Goal: Task Accomplishment & Management: Use online tool/utility

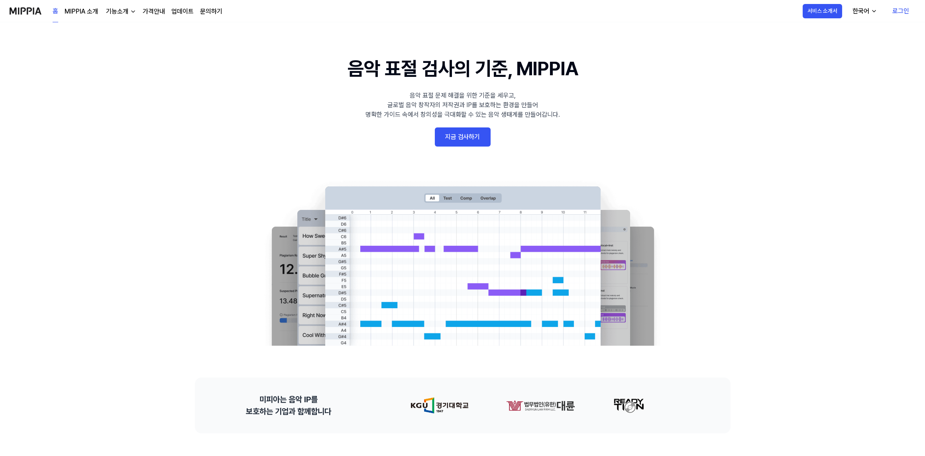
click at [898, 12] on link "로그인" at bounding box center [900, 11] width 29 height 22
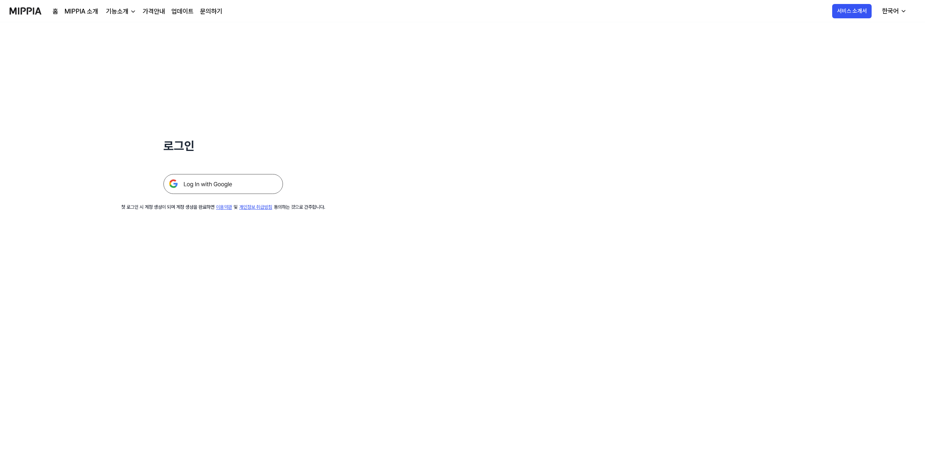
click at [215, 180] on img at bounding box center [223, 184] width 120 height 20
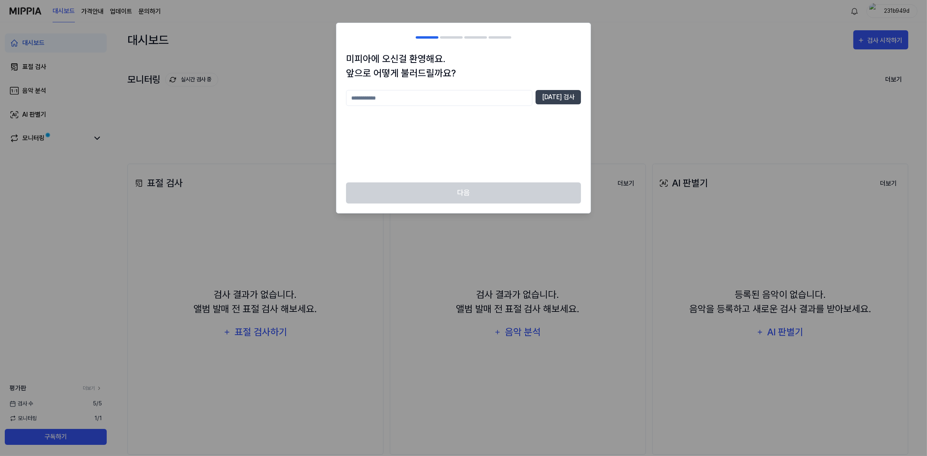
click at [428, 94] on input "text" at bounding box center [439, 98] width 186 height 16
type input "*"
type input "**"
click at [561, 98] on button "중복 검사" at bounding box center [558, 97] width 45 height 14
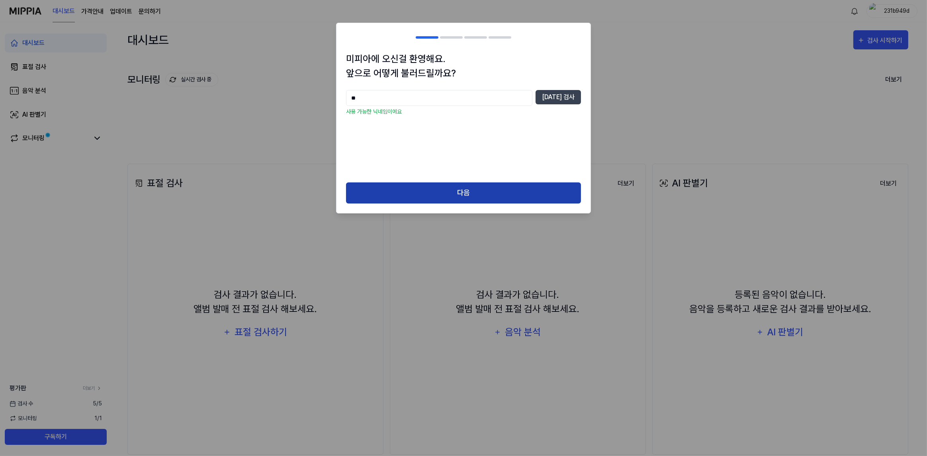
click at [447, 191] on button "다음" at bounding box center [463, 192] width 235 height 21
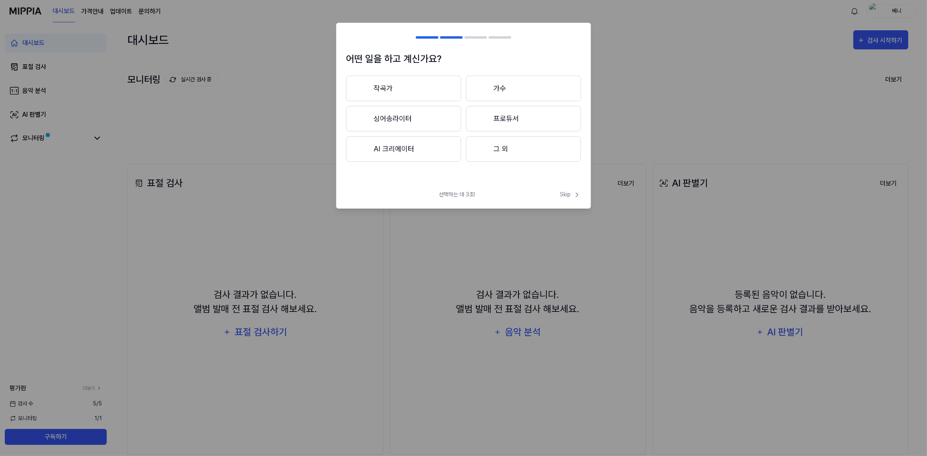
click at [506, 150] on button "그 외" at bounding box center [523, 148] width 115 height 25
click at [502, 117] on button "3년 이상" at bounding box center [523, 118] width 115 height 25
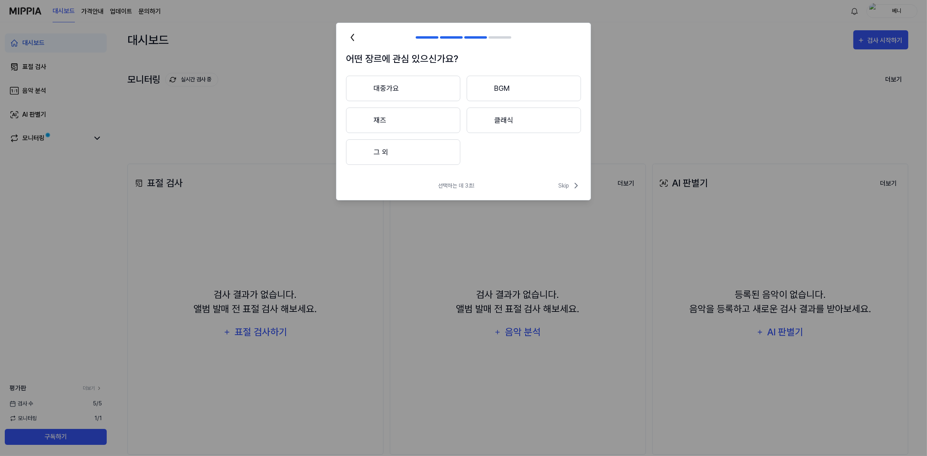
click at [428, 90] on button "대중가요" at bounding box center [403, 88] width 114 height 25
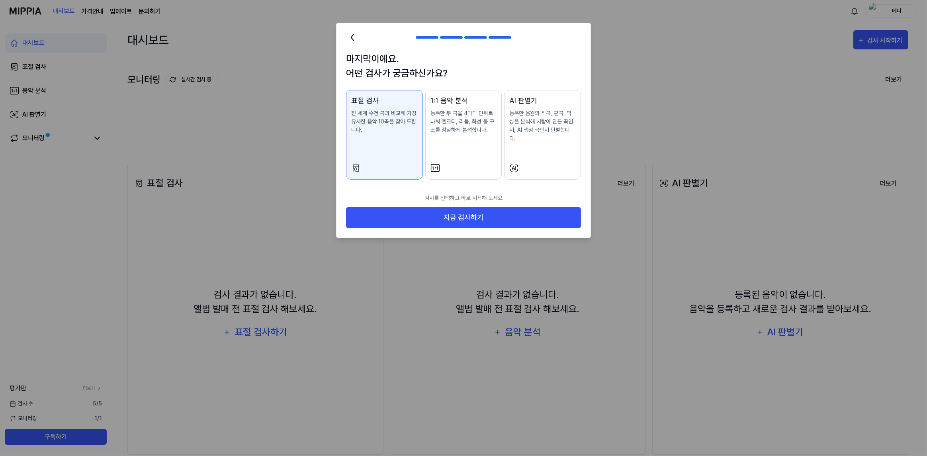
click at [500, 157] on button "1:1 음악 분석 등록한 두 곡을 4마디 단위로 나눠 멜로디, 리듬, 화성 등 구조를 정밀하게 분석합니다." at bounding box center [463, 135] width 77 height 90
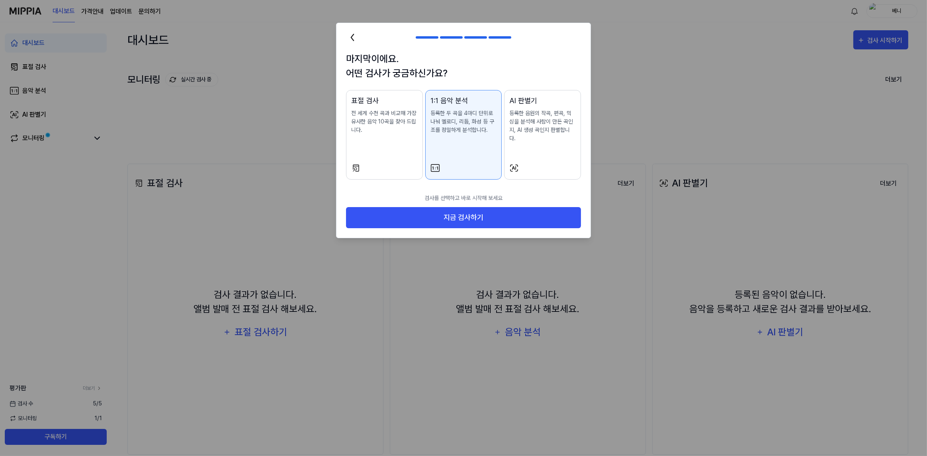
click at [538, 150] on button "AI 판별기 등록한 음원의 작곡, 편곡, 믹싱을 분석해 사람이 만든 곡인지, AI 생성 곡인지 판별합니다." at bounding box center [542, 135] width 77 height 90
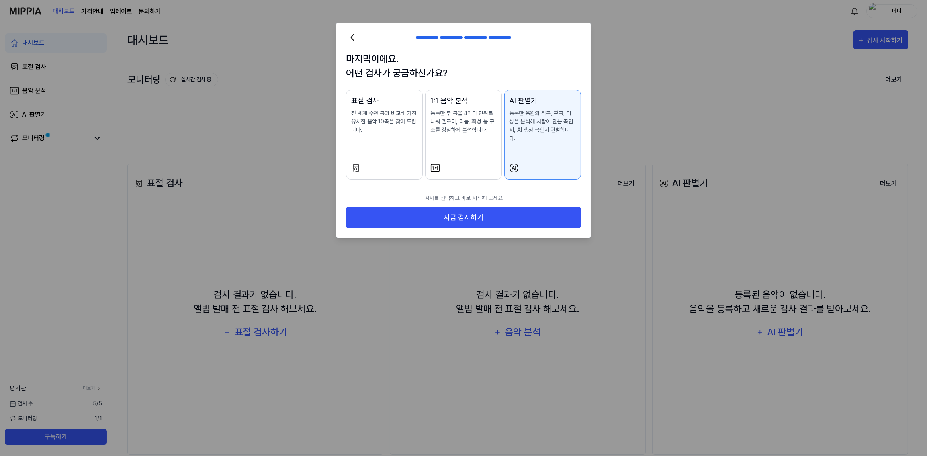
click at [398, 139] on div "표절 검사 전 세계 수천 곡과 비교해 가장 유사한 음악 10곡을 찾아 드립니다." at bounding box center [384, 122] width 67 height 55
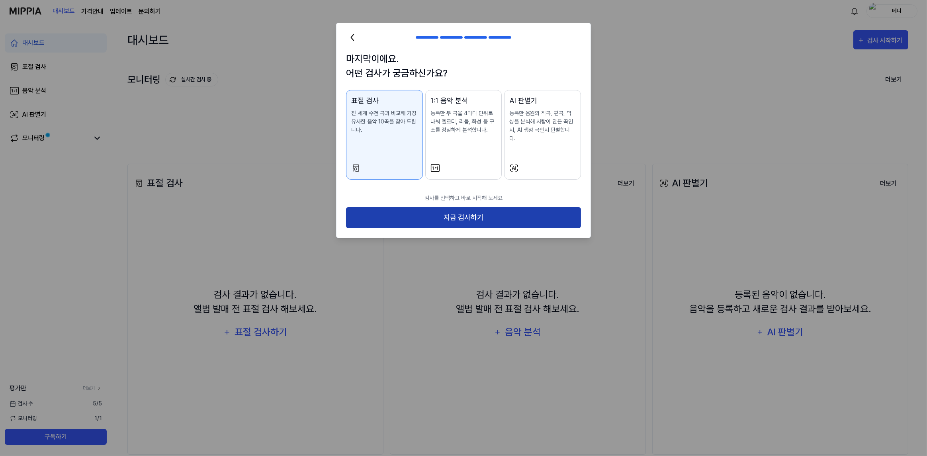
click at [480, 214] on button "지금 검사하기" at bounding box center [463, 217] width 235 height 21
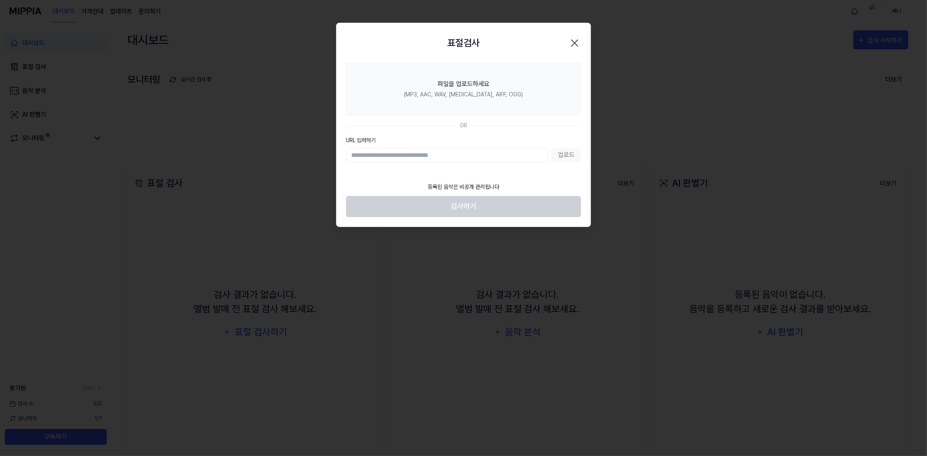
click at [576, 43] on icon "button" at bounding box center [574, 43] width 13 height 13
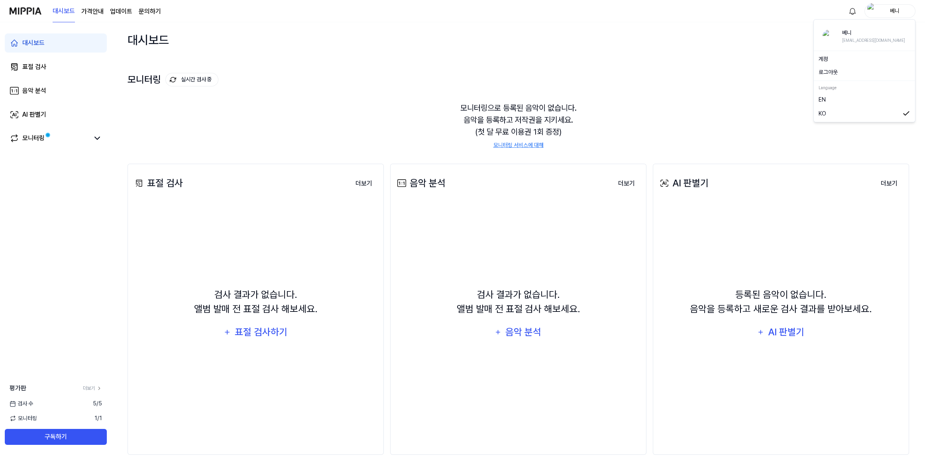
click at [886, 12] on div "베니" at bounding box center [894, 10] width 31 height 9
